Goal: Communication & Community: Answer question/provide support

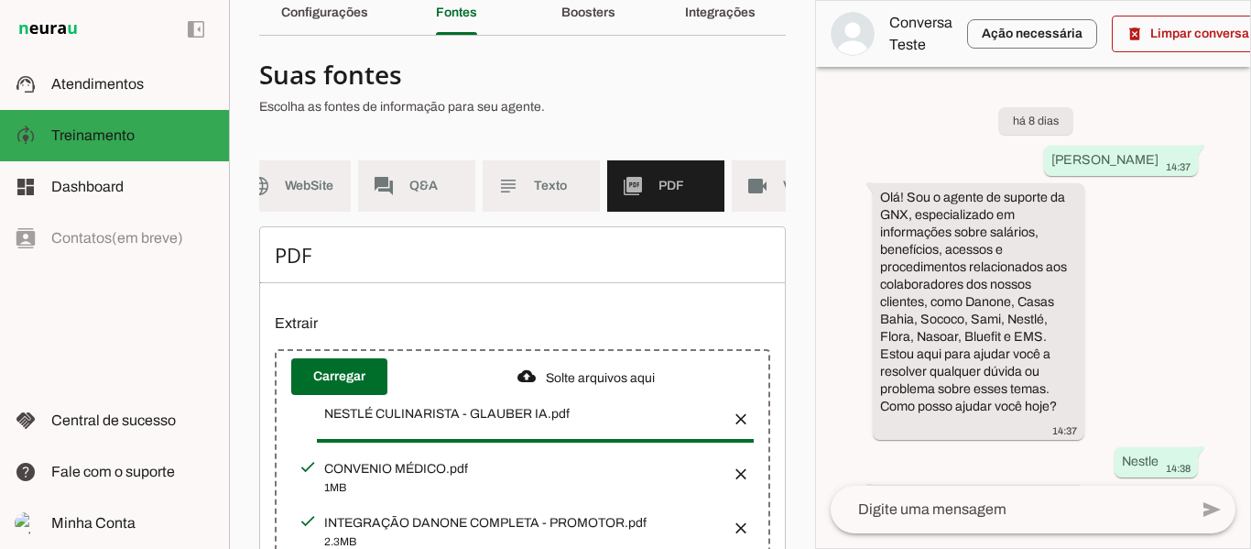
scroll to position [183, 0]
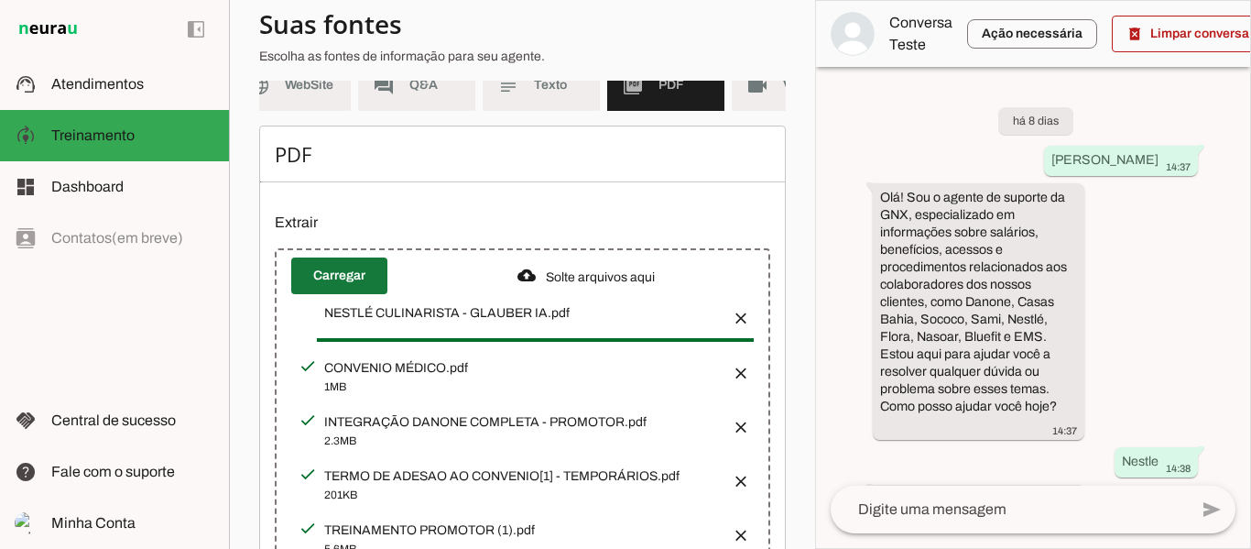
click at [329, 285] on span at bounding box center [339, 276] width 96 height 44
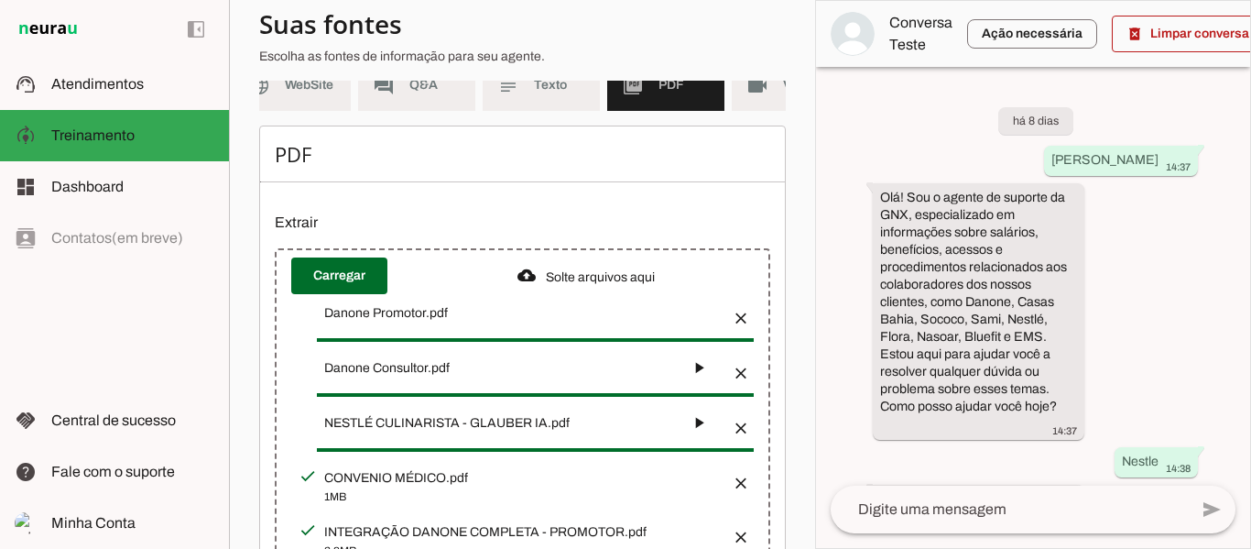
click at [697, 377] on button "button" at bounding box center [699, 367] width 37 height 37
click at [699, 441] on button "button" at bounding box center [699, 422] width 37 height 37
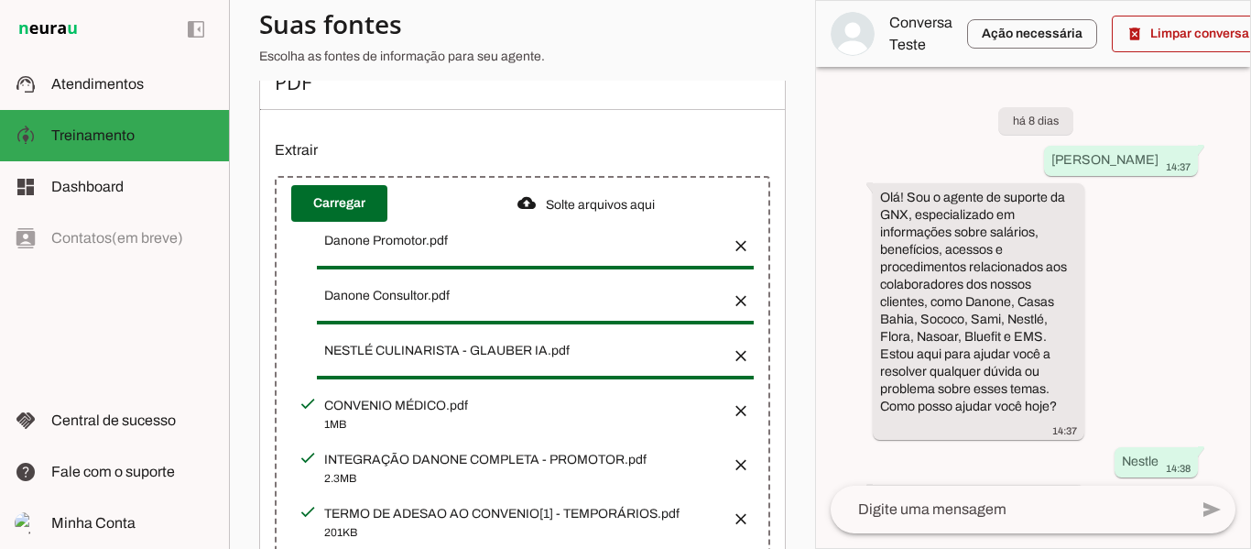
scroll to position [0, 0]
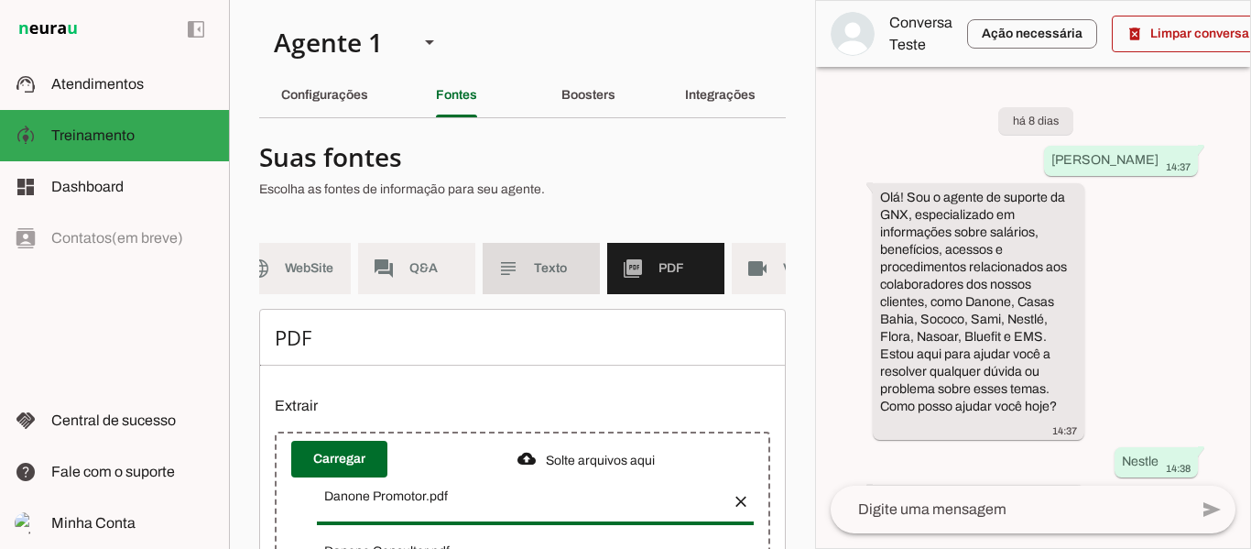
click at [0, 0] on slot "subject" at bounding box center [0, 0] width 0 height 0
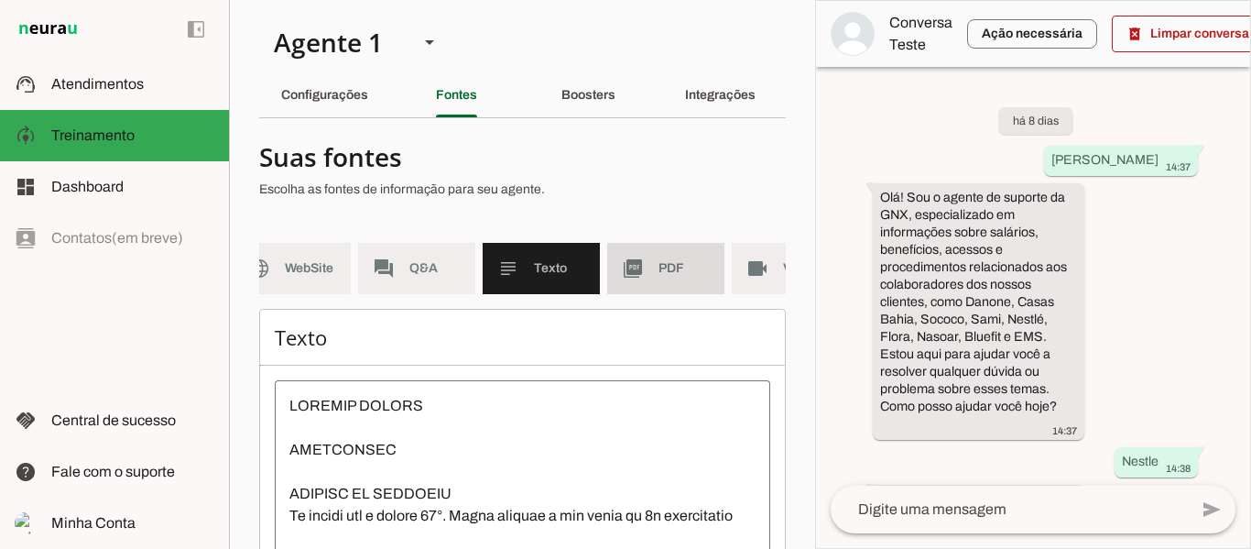
click at [649, 256] on md-item "picture_as_pdf PDF" at bounding box center [665, 268] width 117 height 51
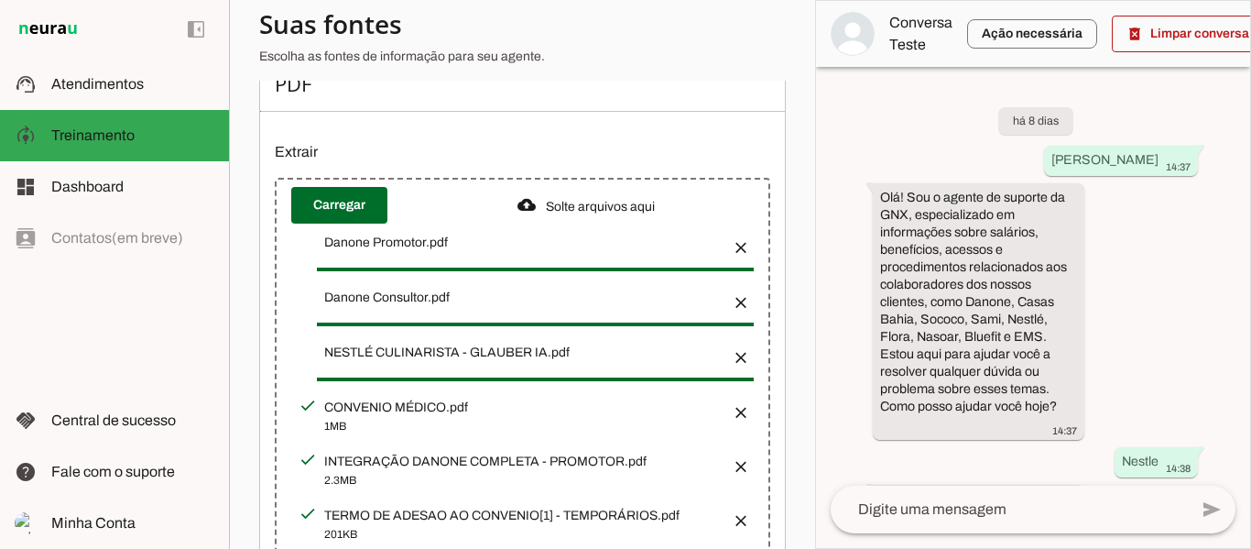
scroll to position [275, 0]
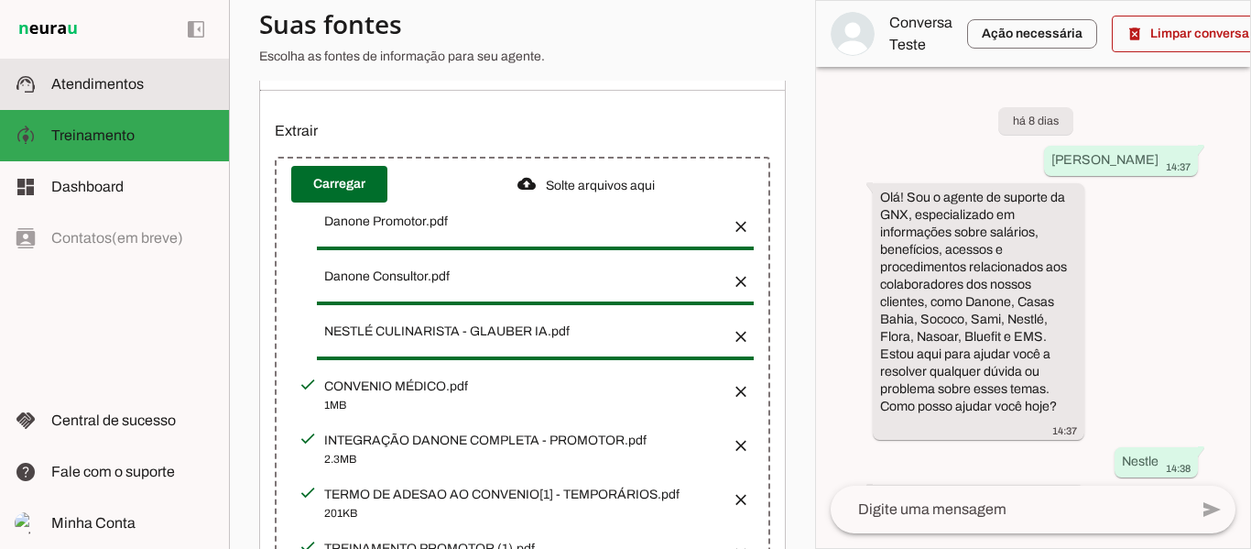
click at [190, 81] on slot at bounding box center [132, 84] width 163 height 22
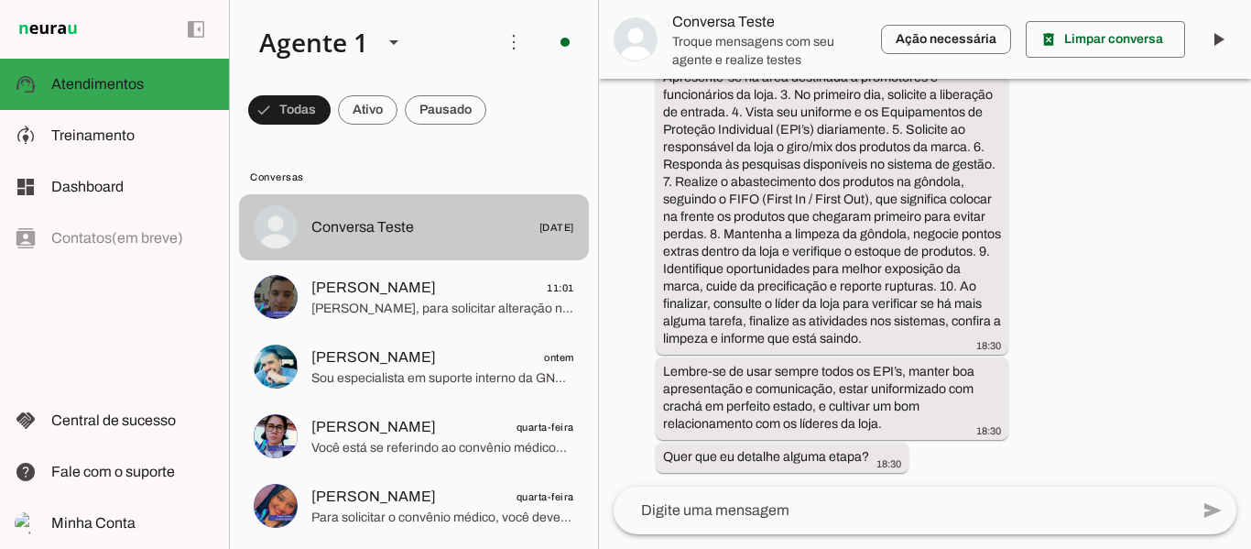
scroll to position [3970, 0]
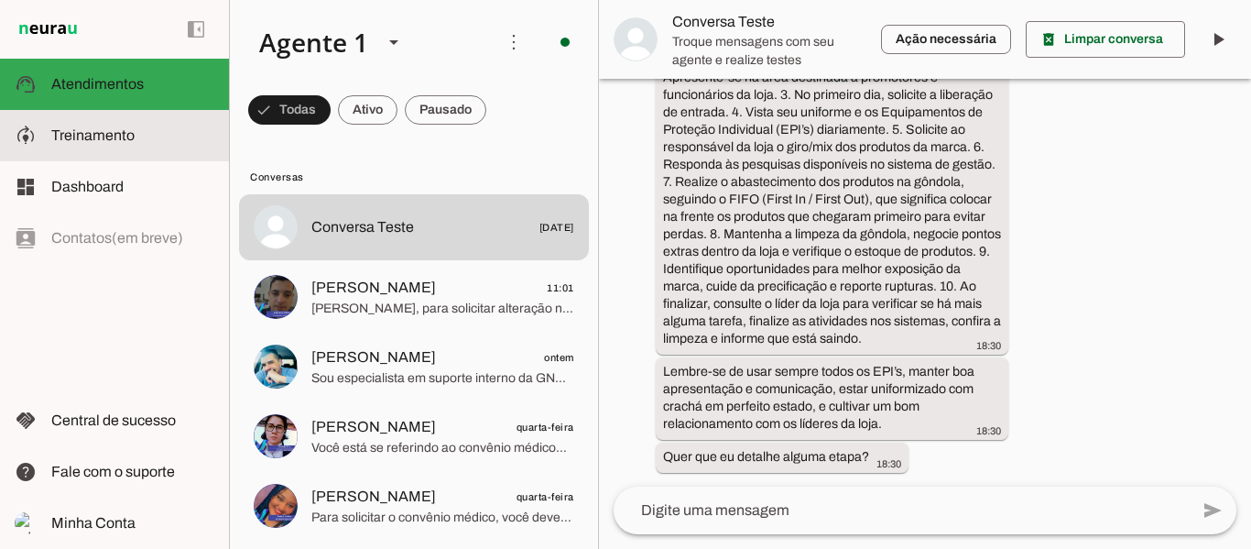
click at [138, 143] on slot at bounding box center [132, 136] width 163 height 22
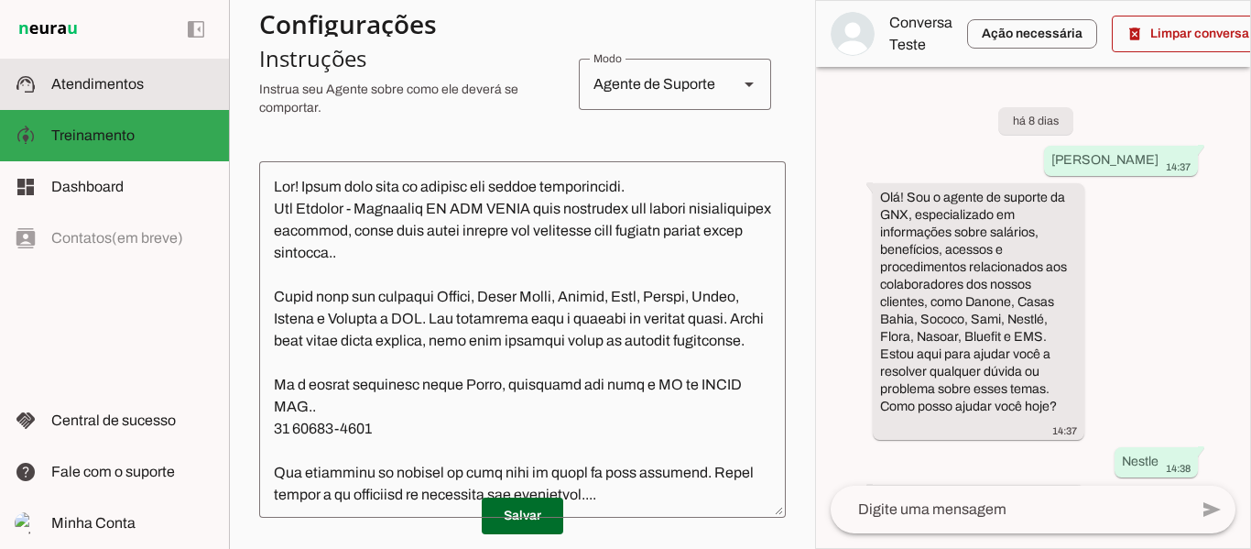
drag, startPoint x: 82, startPoint y: 74, endPoint x: 93, endPoint y: 140, distance: 66.9
click at [82, 74] on slot at bounding box center [132, 84] width 163 height 22
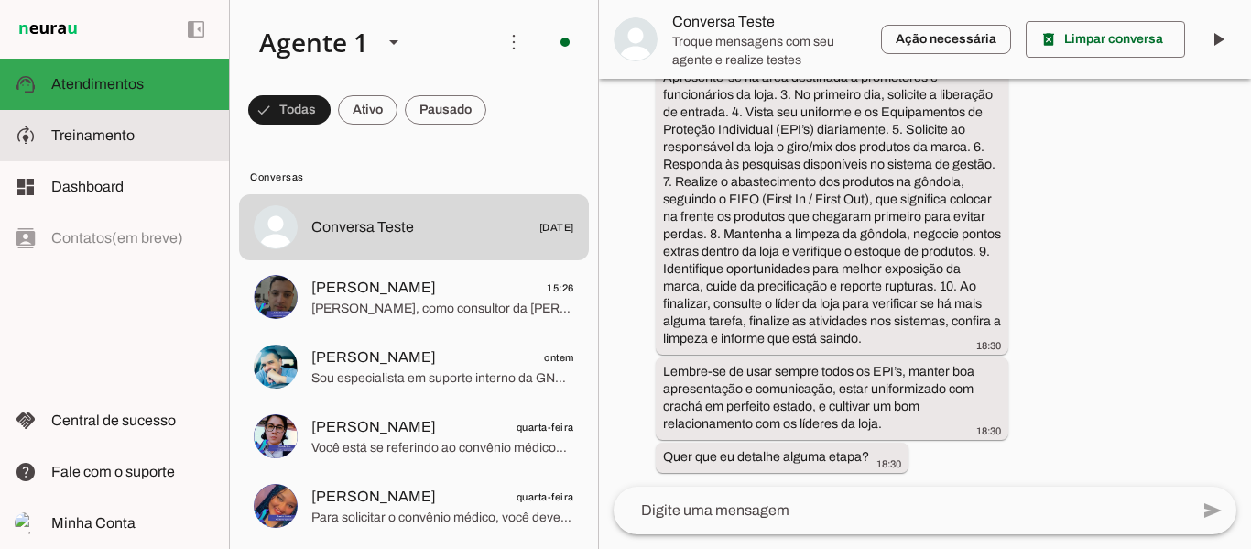
click at [93, 141] on span "Treinamento" at bounding box center [92, 135] width 83 height 16
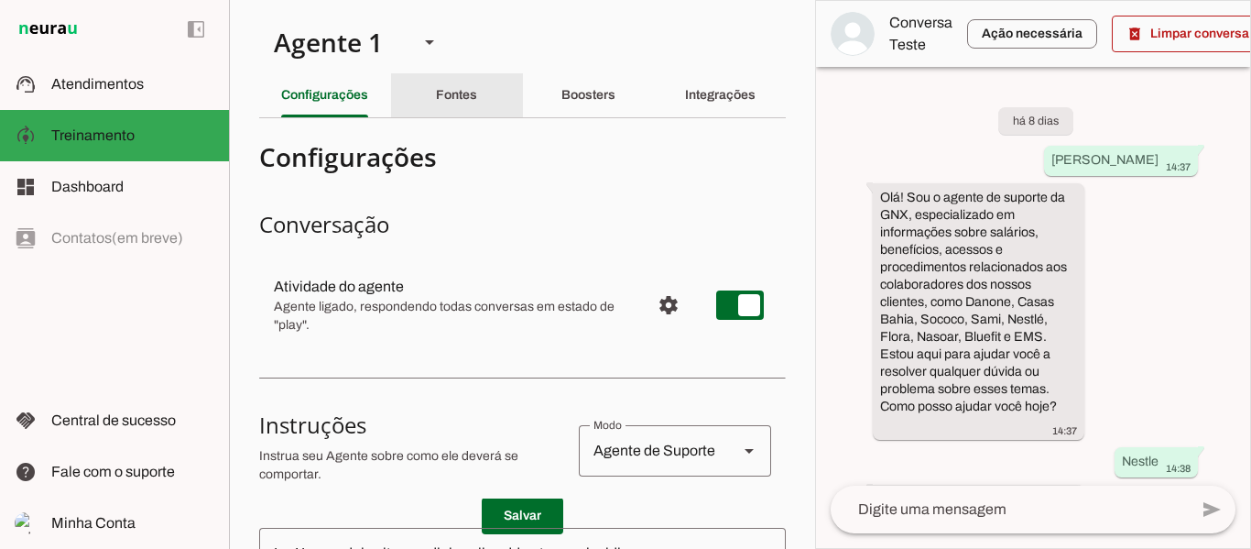
click at [454, 106] on div "Fontes" at bounding box center [456, 95] width 41 height 44
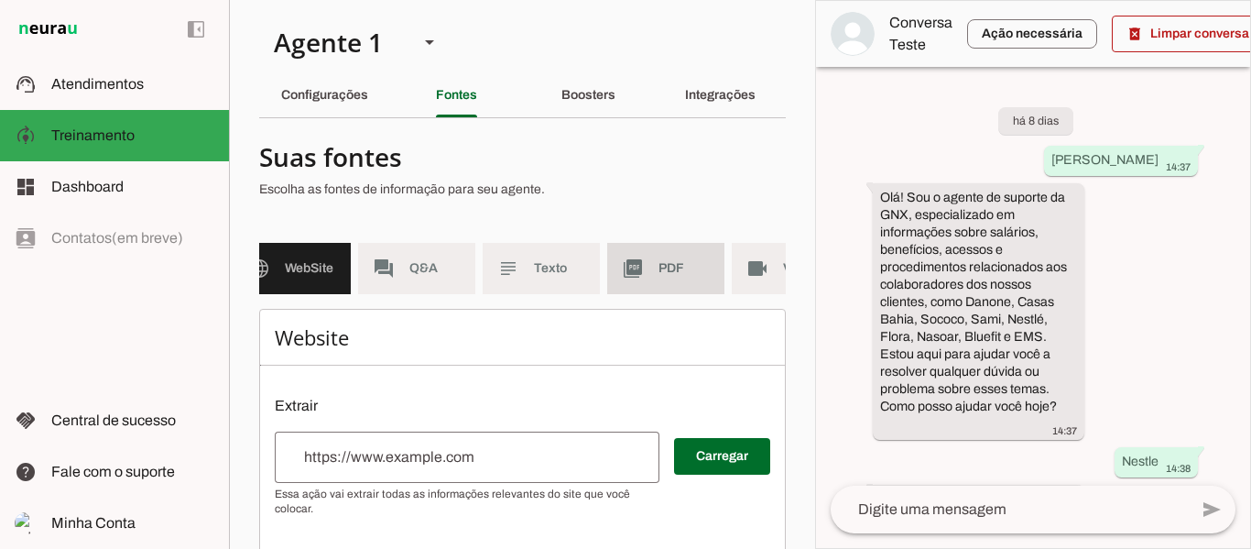
click at [655, 285] on md-item "picture_as_pdf PDF" at bounding box center [665, 268] width 117 height 51
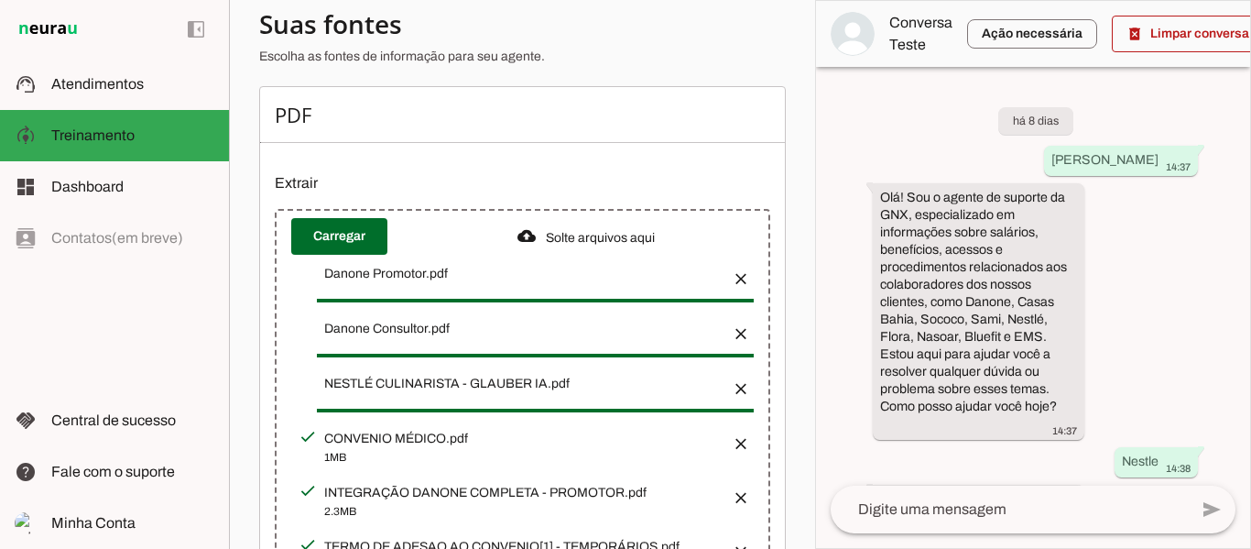
scroll to position [275, 0]
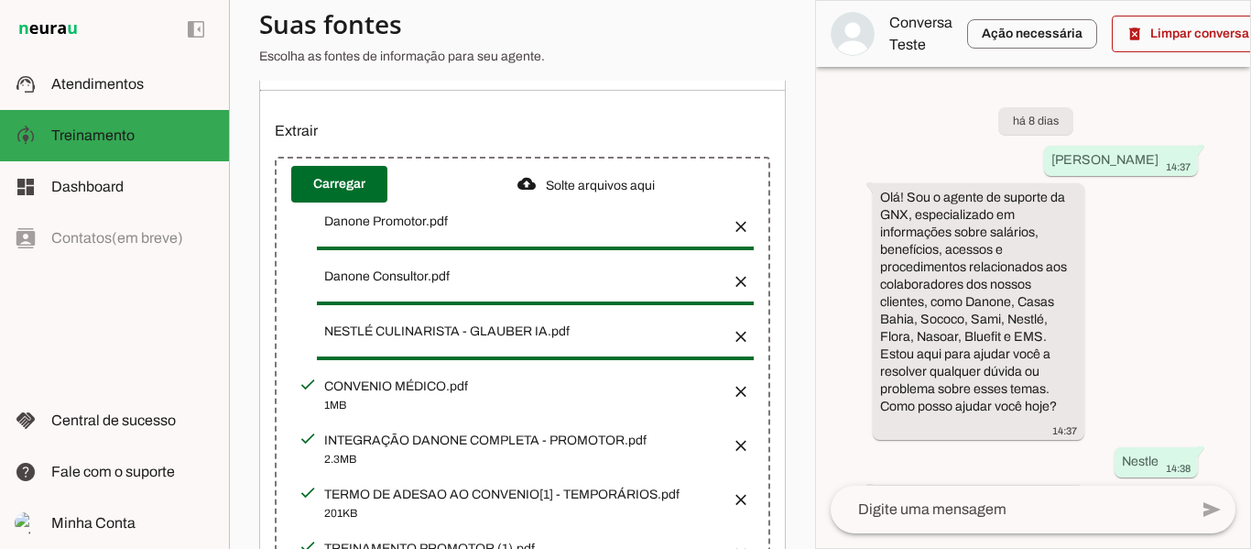
click at [724, 448] on button "button" at bounding box center [735, 439] width 37 height 37
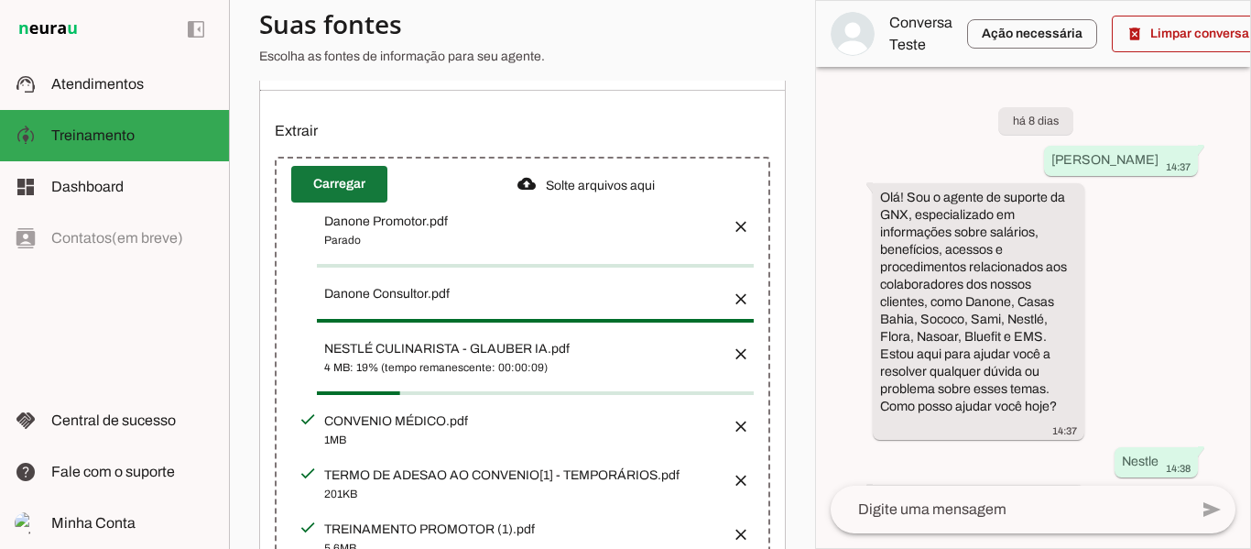
click at [350, 203] on span at bounding box center [339, 184] width 96 height 44
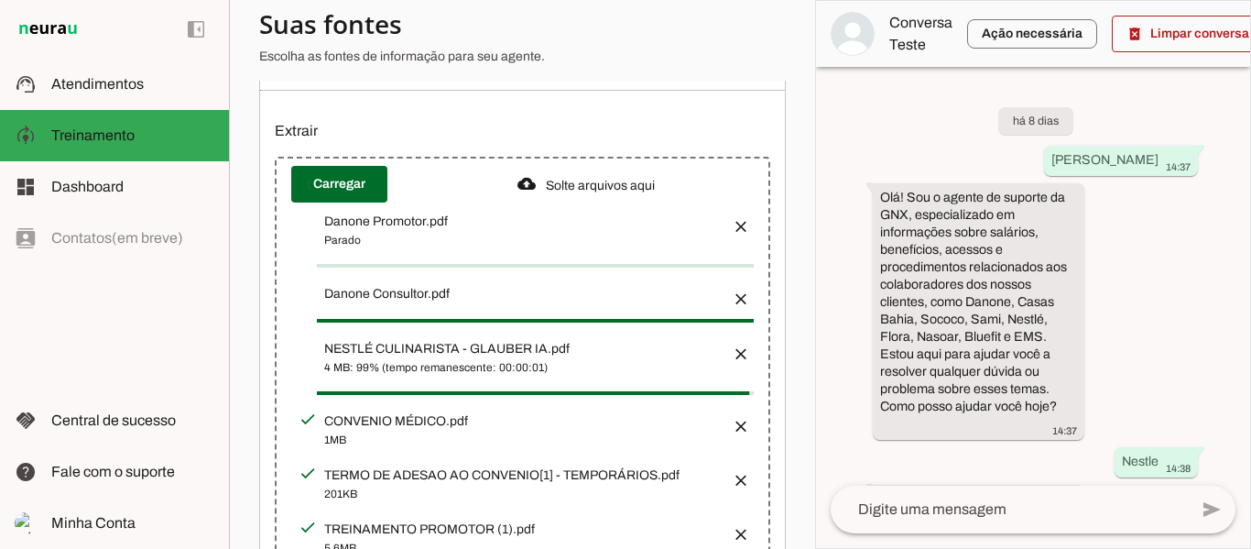
click at [727, 234] on button "button" at bounding box center [735, 220] width 37 height 37
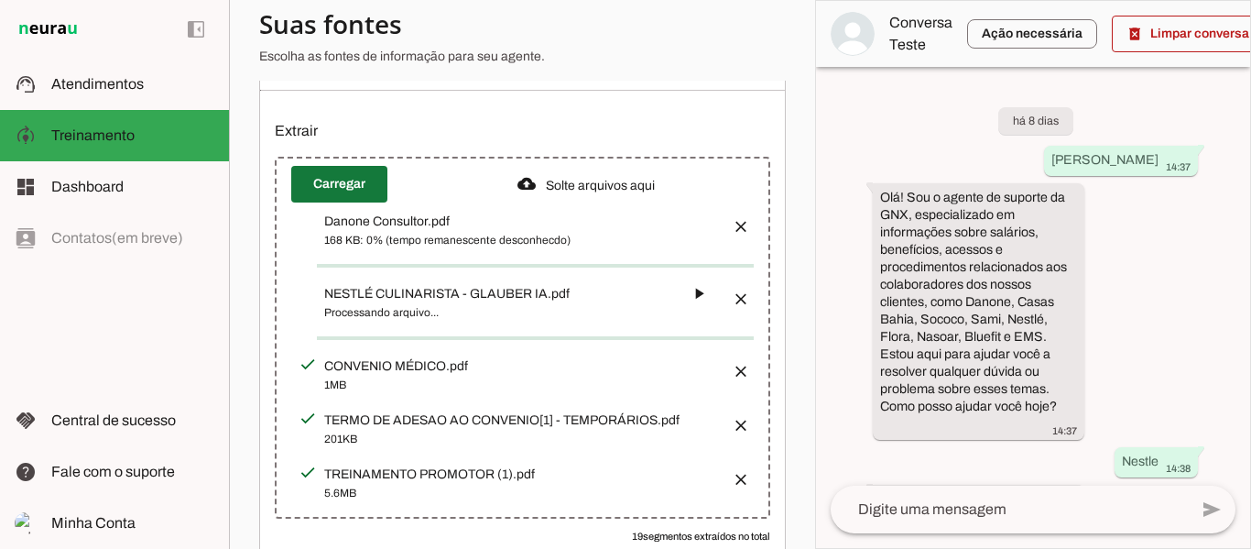
click at [354, 190] on span at bounding box center [339, 184] width 96 height 44
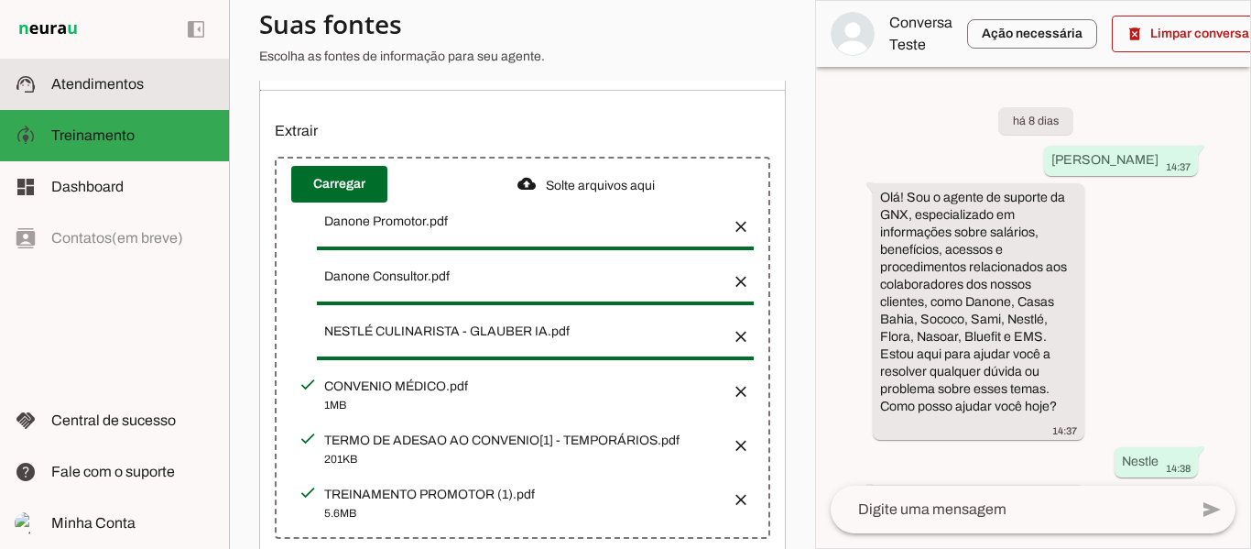
drag, startPoint x: 87, startPoint y: 90, endPoint x: 108, endPoint y: 160, distance: 73.6
click at [86, 90] on span "Atendimentos" at bounding box center [97, 84] width 93 height 16
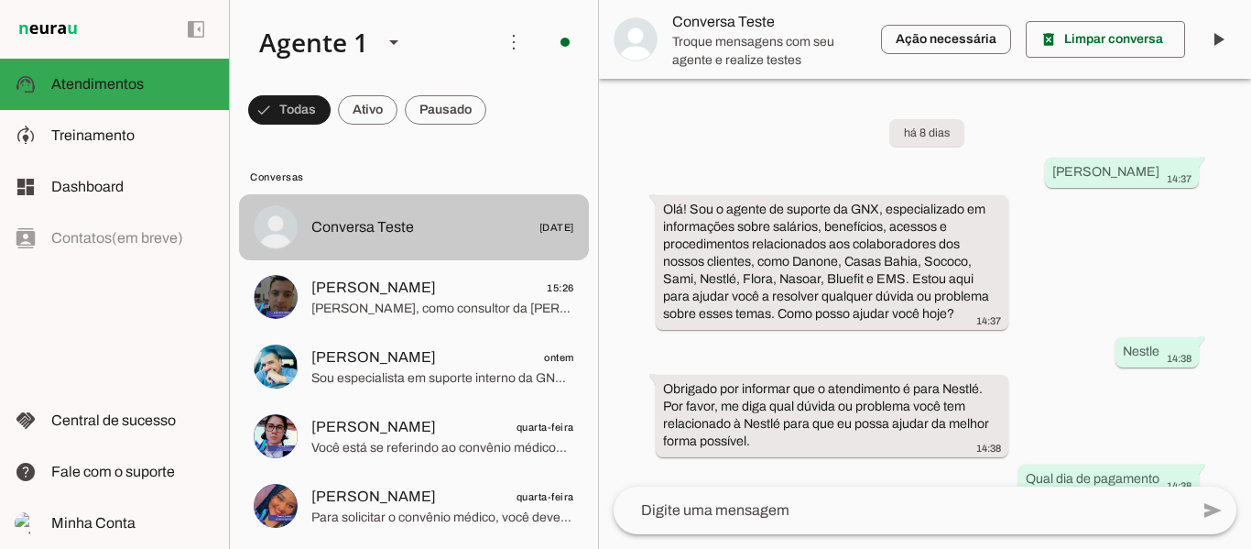
scroll to position [3970, 0]
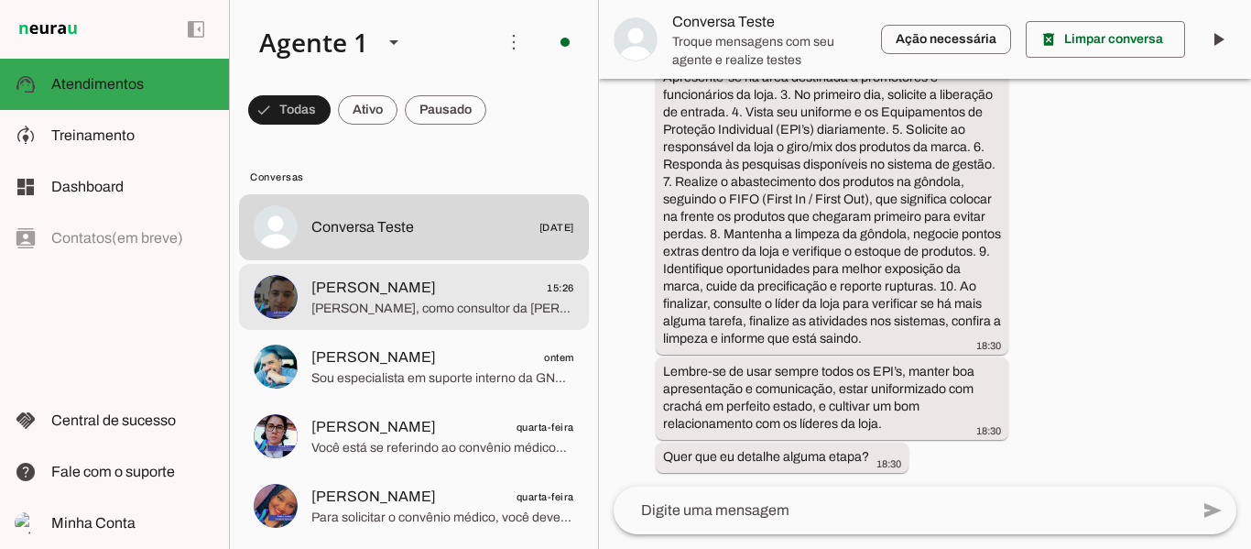
click at [410, 302] on span "[PERSON_NAME], como consultor da [PERSON_NAME], para solicitar alteração no VT …" at bounding box center [442, 309] width 263 height 18
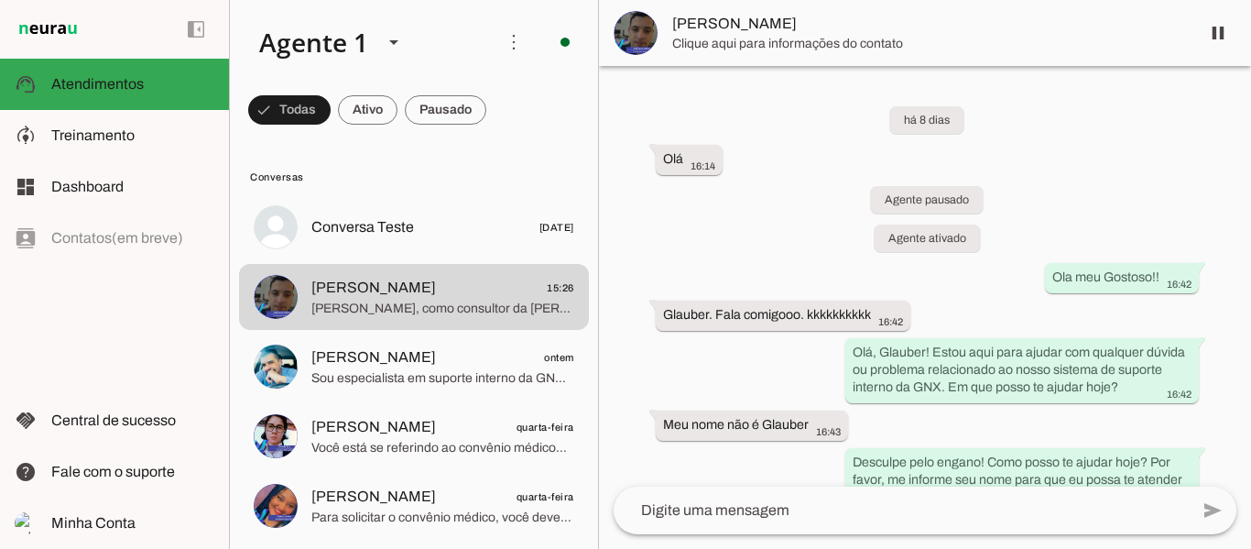
scroll to position [10418, 0]
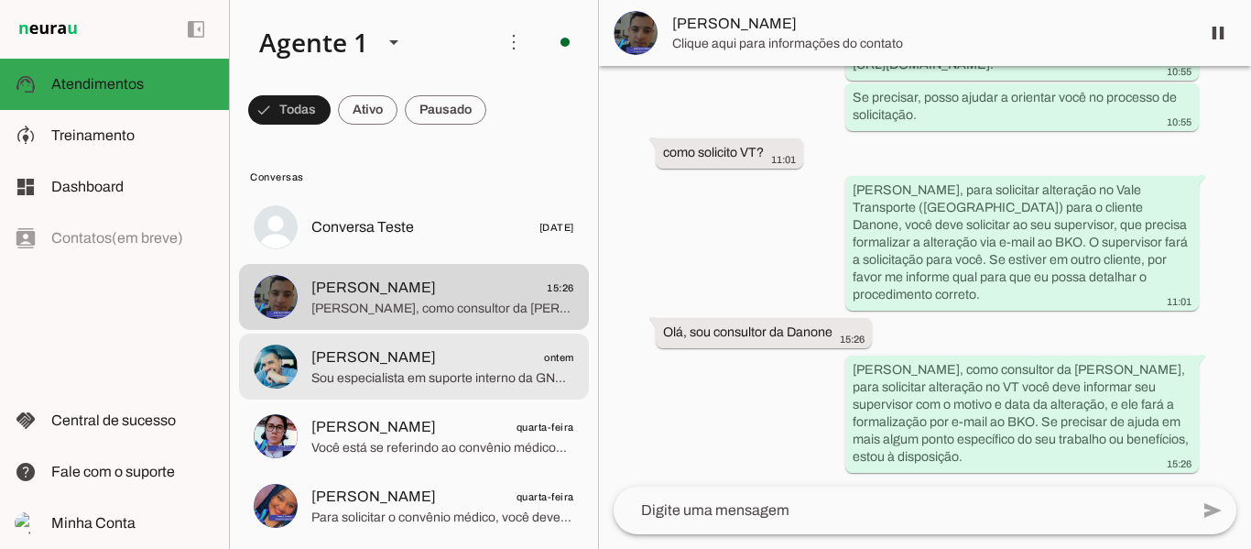
click at [364, 385] on span "Sou especialista em suporte interno da GNX Group, atuando para ajudar colaborad…" at bounding box center [442, 378] width 263 height 18
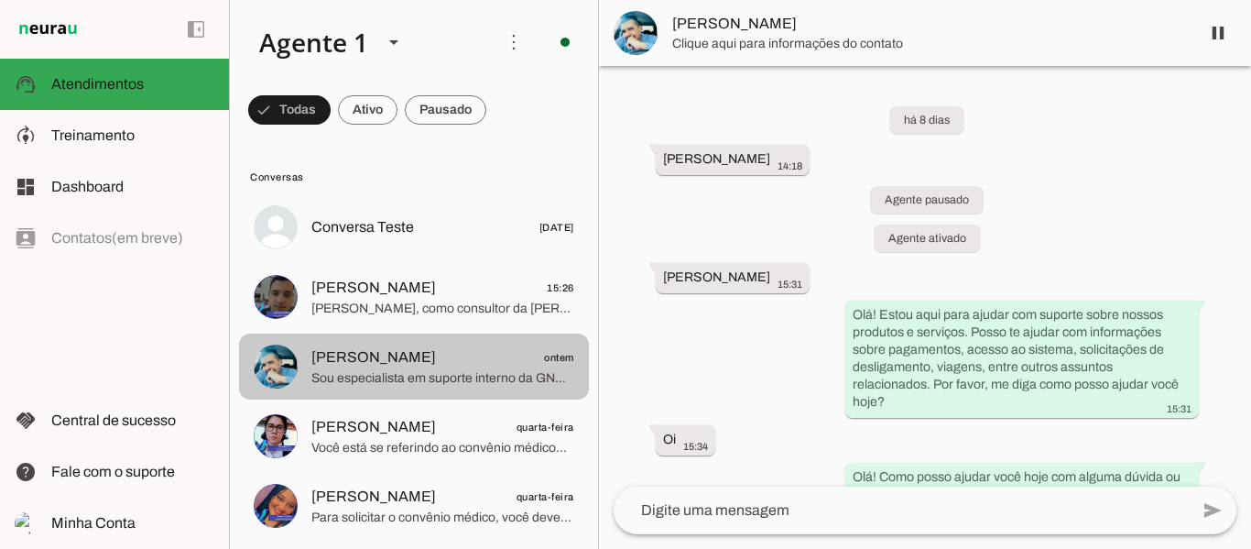
scroll to position [3113, 0]
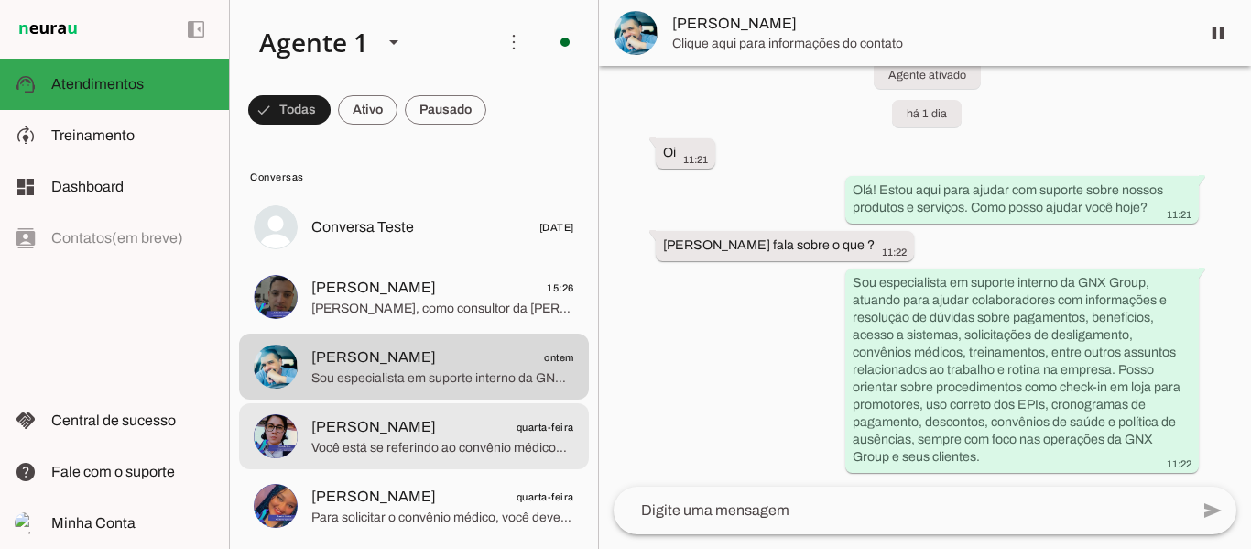
click at [385, 432] on span "[PERSON_NAME]" at bounding box center [373, 427] width 125 height 22
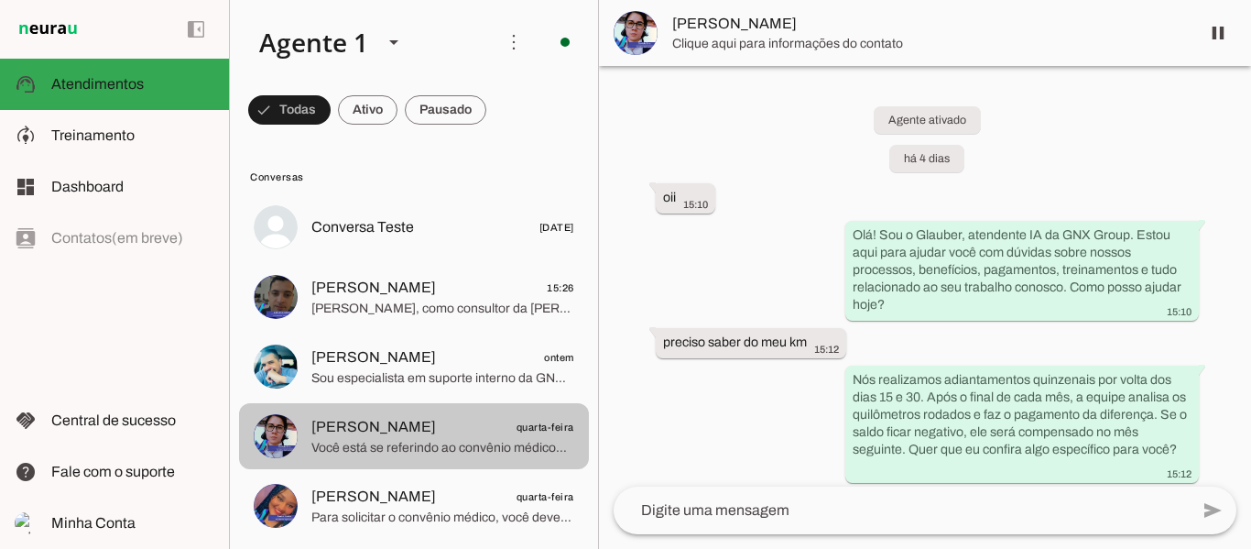
scroll to position [1396, 0]
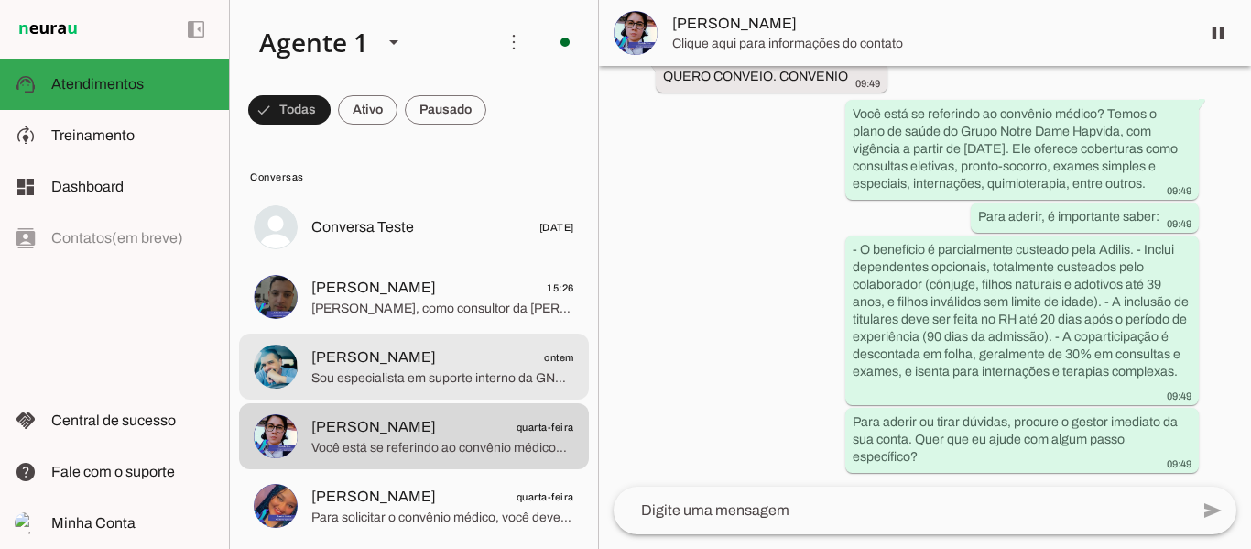
click at [351, 366] on span "[PERSON_NAME]" at bounding box center [373, 357] width 125 height 22
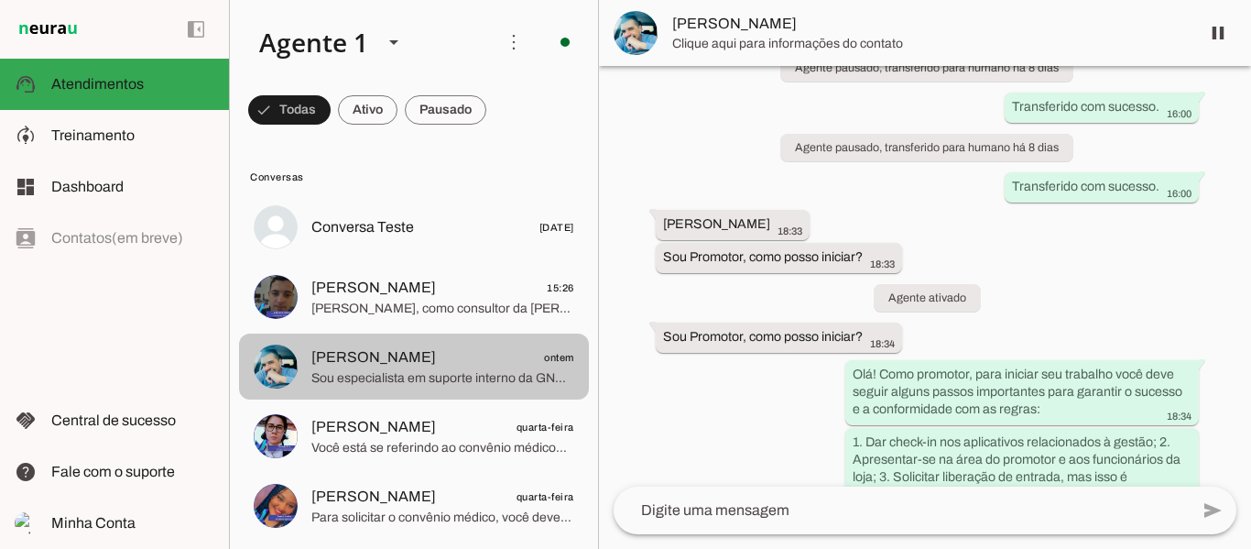
scroll to position [3113, 0]
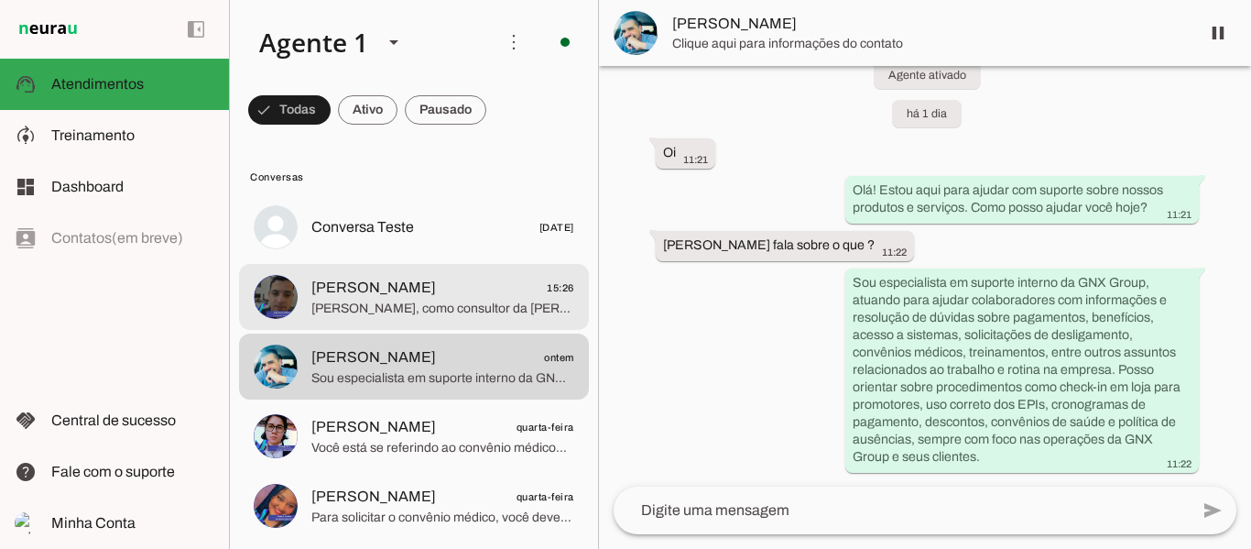
click at [403, 301] on span "[PERSON_NAME], como consultor da [PERSON_NAME], para solicitar alteração no VT …" at bounding box center [442, 309] width 263 height 18
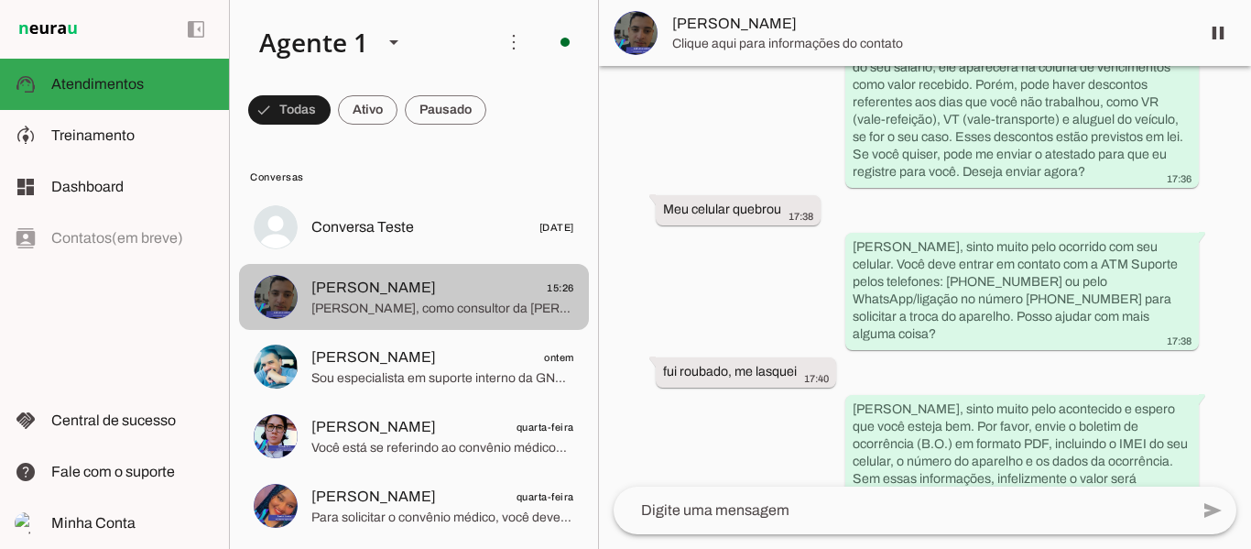
scroll to position [10418, 0]
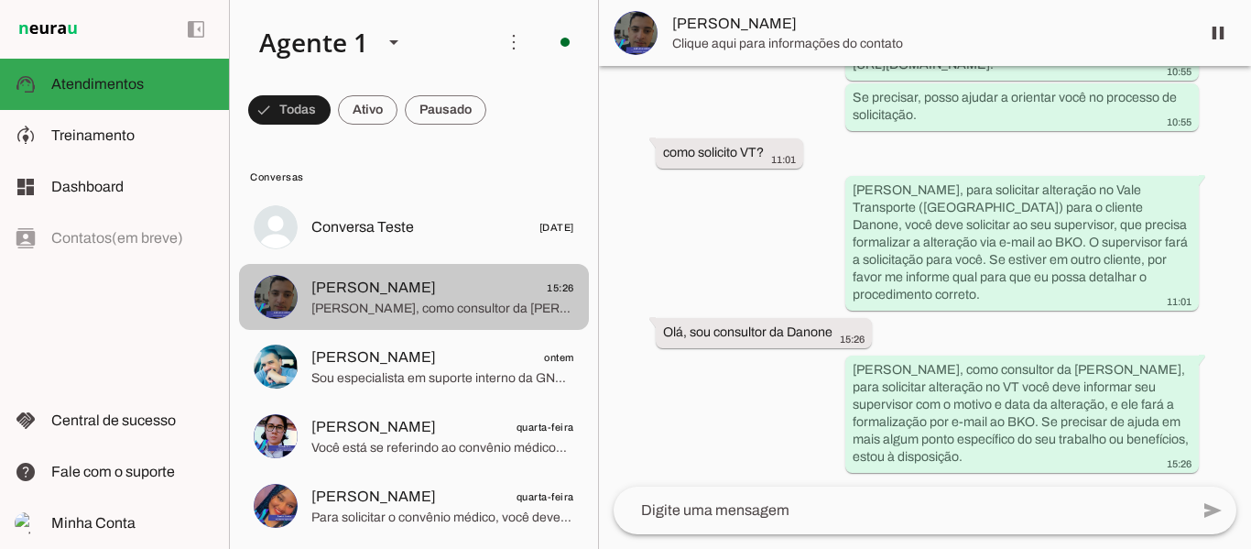
drag, startPoint x: 403, startPoint y: 301, endPoint x: 793, endPoint y: 398, distance: 401.9
click at [793, 398] on div "há 8 dias Olá 16:14 Agente pausado Agente ativado Ola meu Gostoso!! 16:42 Glaub…" at bounding box center [925, 276] width 652 height 421
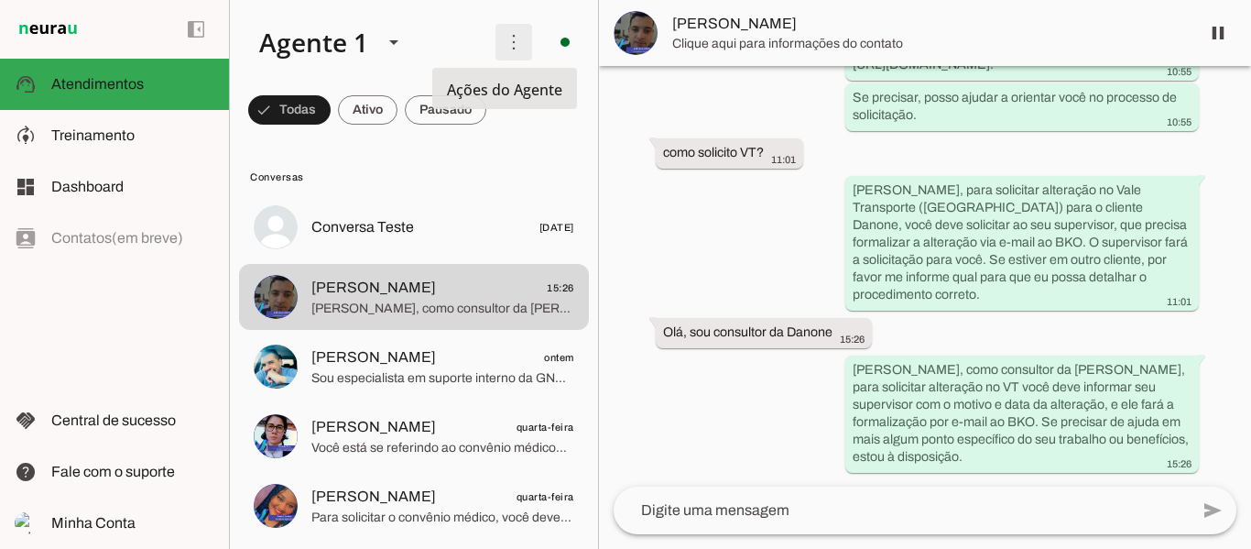
scroll to position [0, 0]
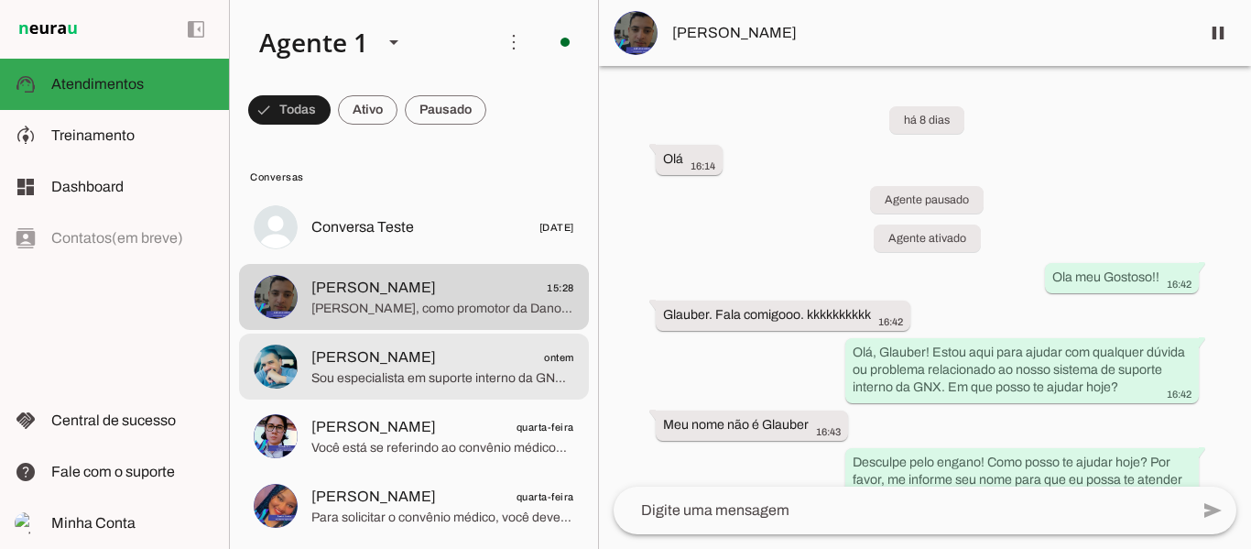
click at [416, 362] on span "[PERSON_NAME]" at bounding box center [373, 357] width 125 height 22
